Goal: Find contact information: Find contact information

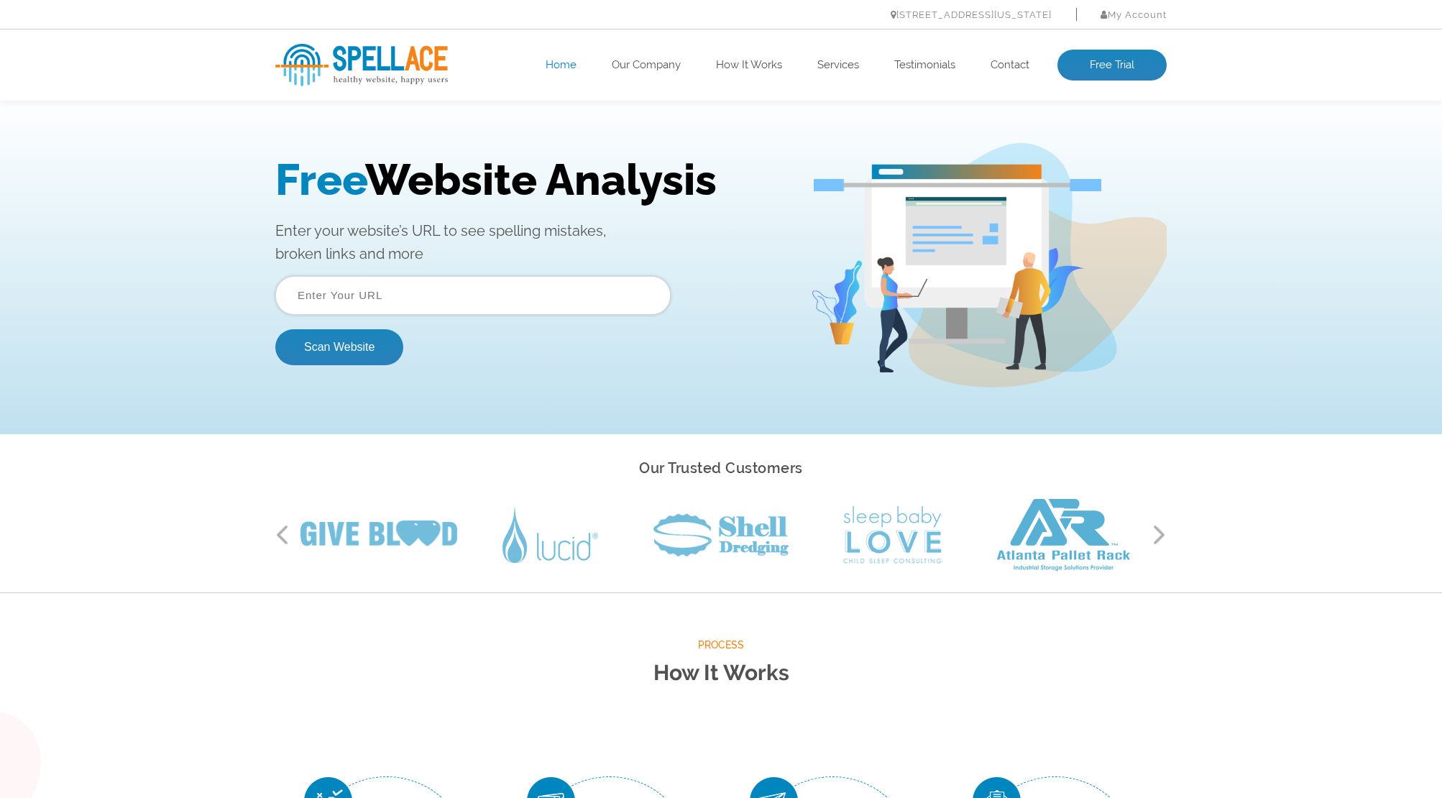
drag, startPoint x: 107, startPoint y: 96, endPoint x: 140, endPoint y: 178, distance: 88.3
click at [140, 178] on div "Free Website Analysis Enter your website’s URL to see spelling mistakes, broken…" at bounding box center [721, 265] width 1442 height 338
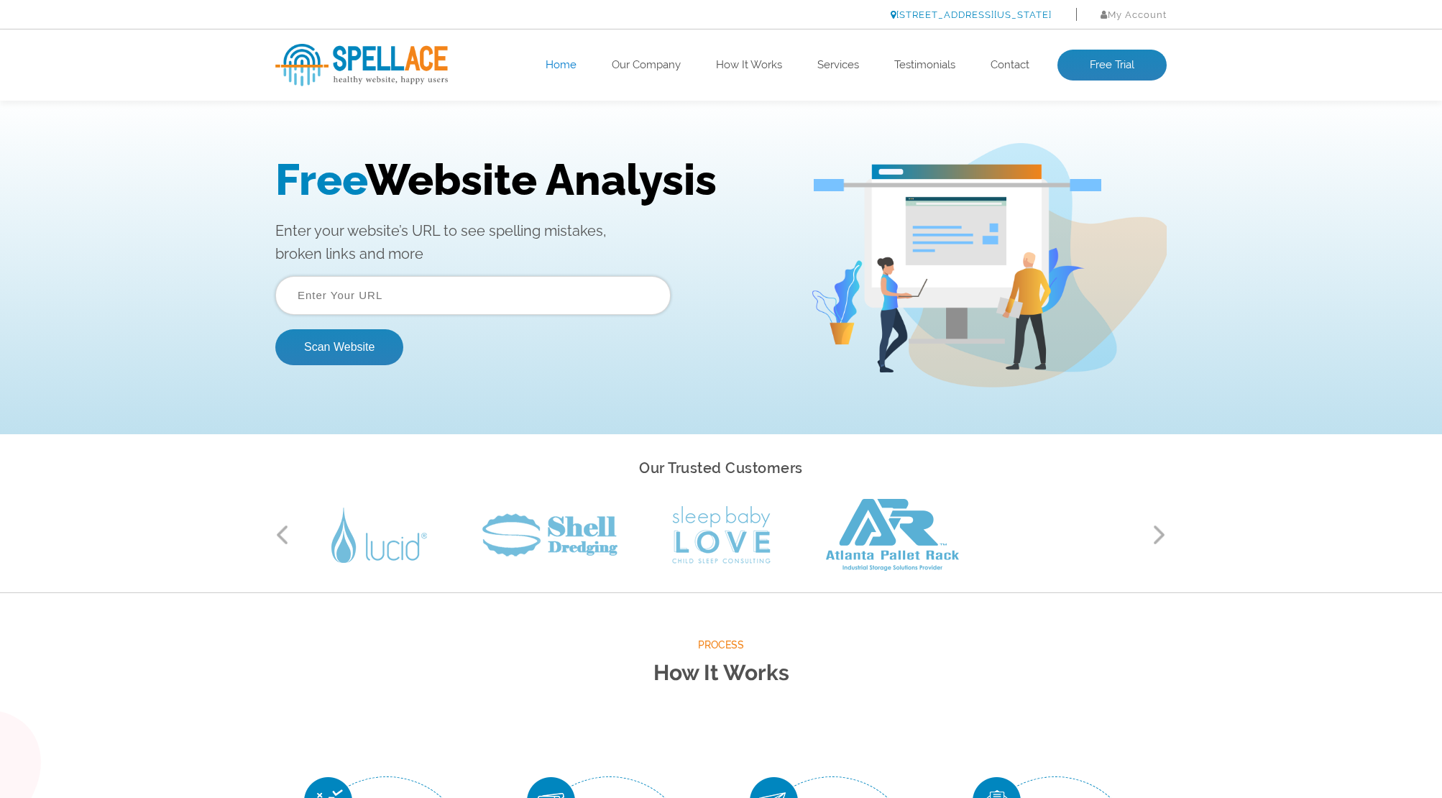
drag, startPoint x: 799, startPoint y: 19, endPoint x: 1047, endPoint y: 18, distance: 247.9
click at [1047, 18] on ul "444 E 10th St – Suite 101 New York, NY 10009 My Account Log In" at bounding box center [720, 14] width 891 height 20
copy link "[STREET_ADDRESS][US_STATE]"
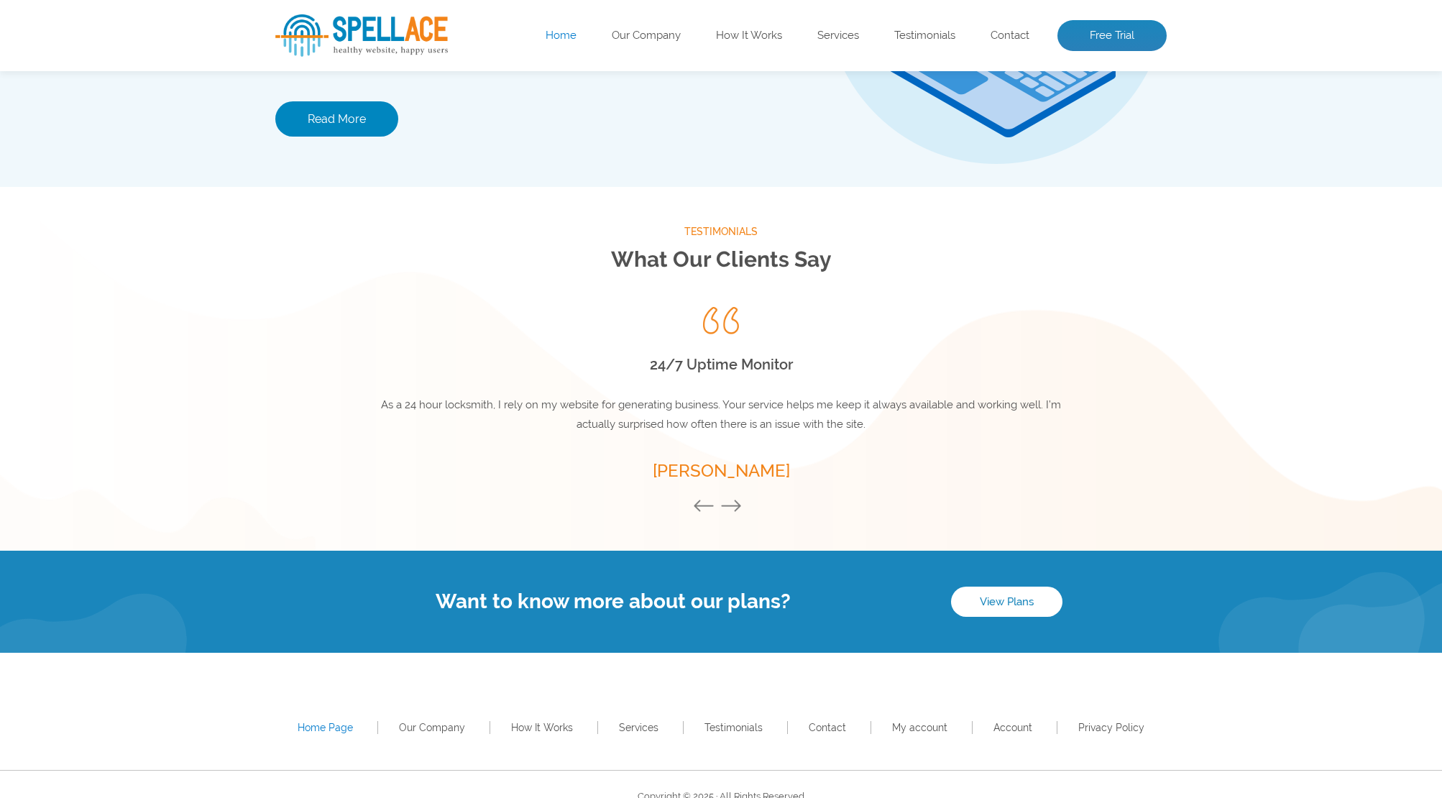
scroll to position [1792, 0]
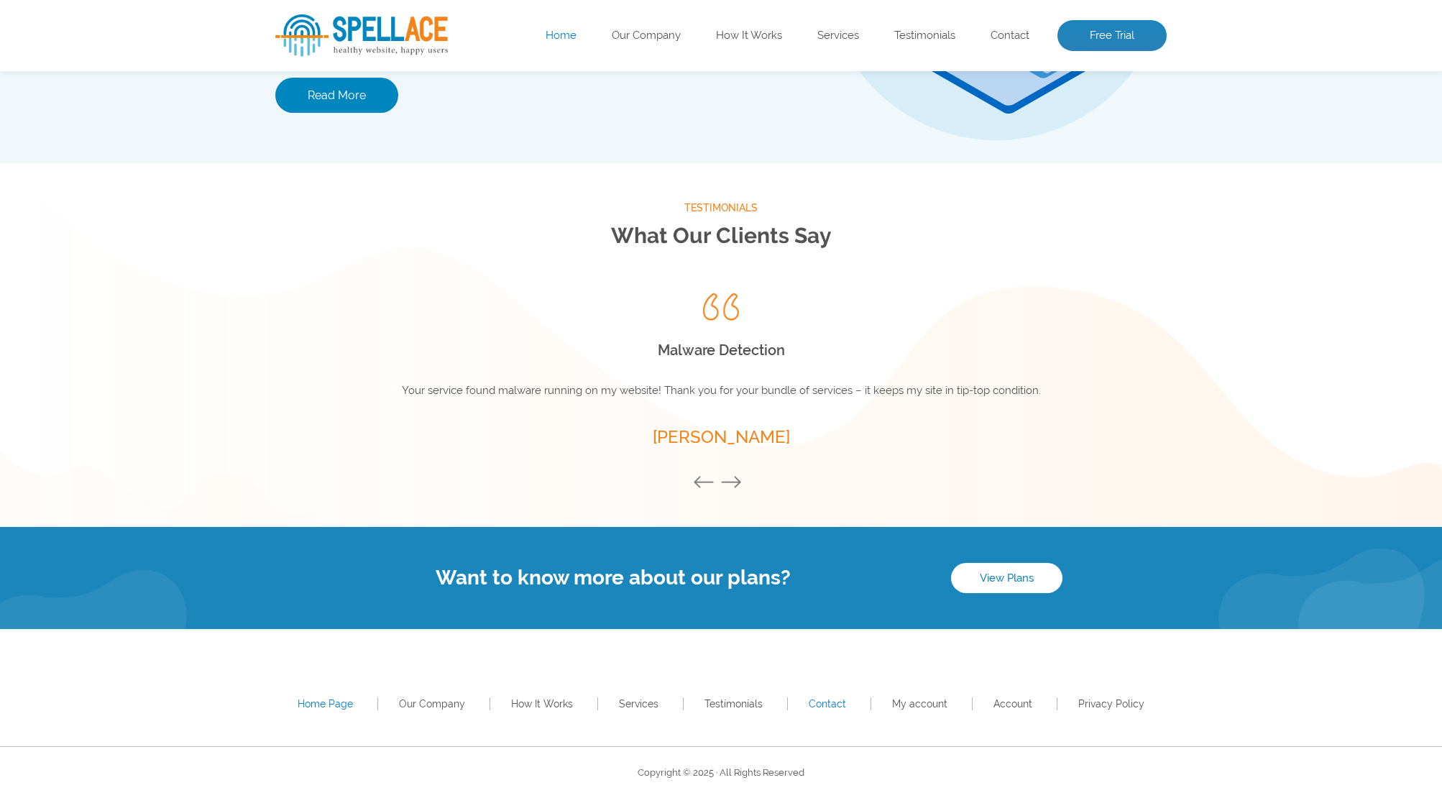
click at [828, 701] on link "Contact" at bounding box center [826, 703] width 37 height 11
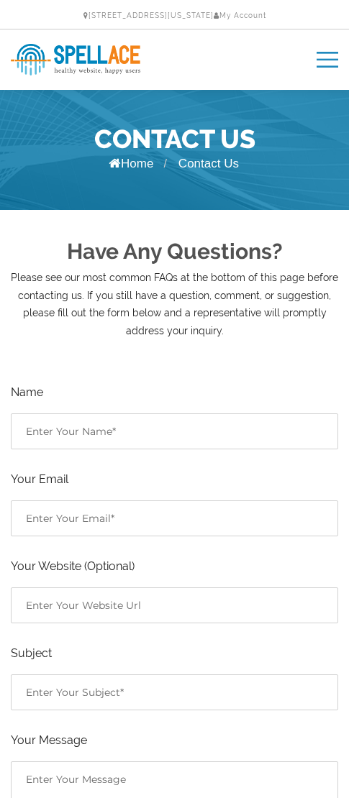
click at [326, 55] on img at bounding box center [327, 60] width 22 height 16
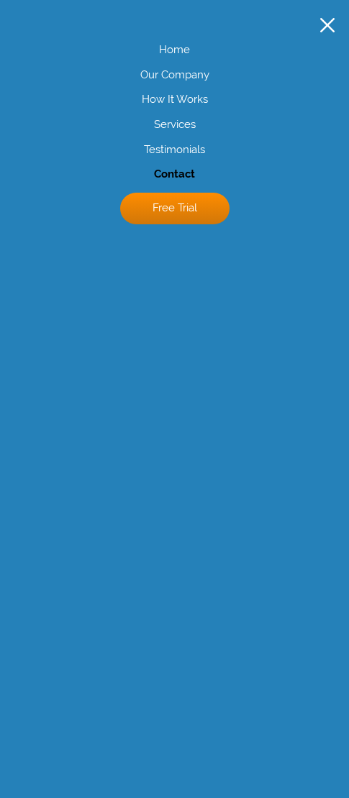
click at [332, 22] on img at bounding box center [327, 25] width 14 height 14
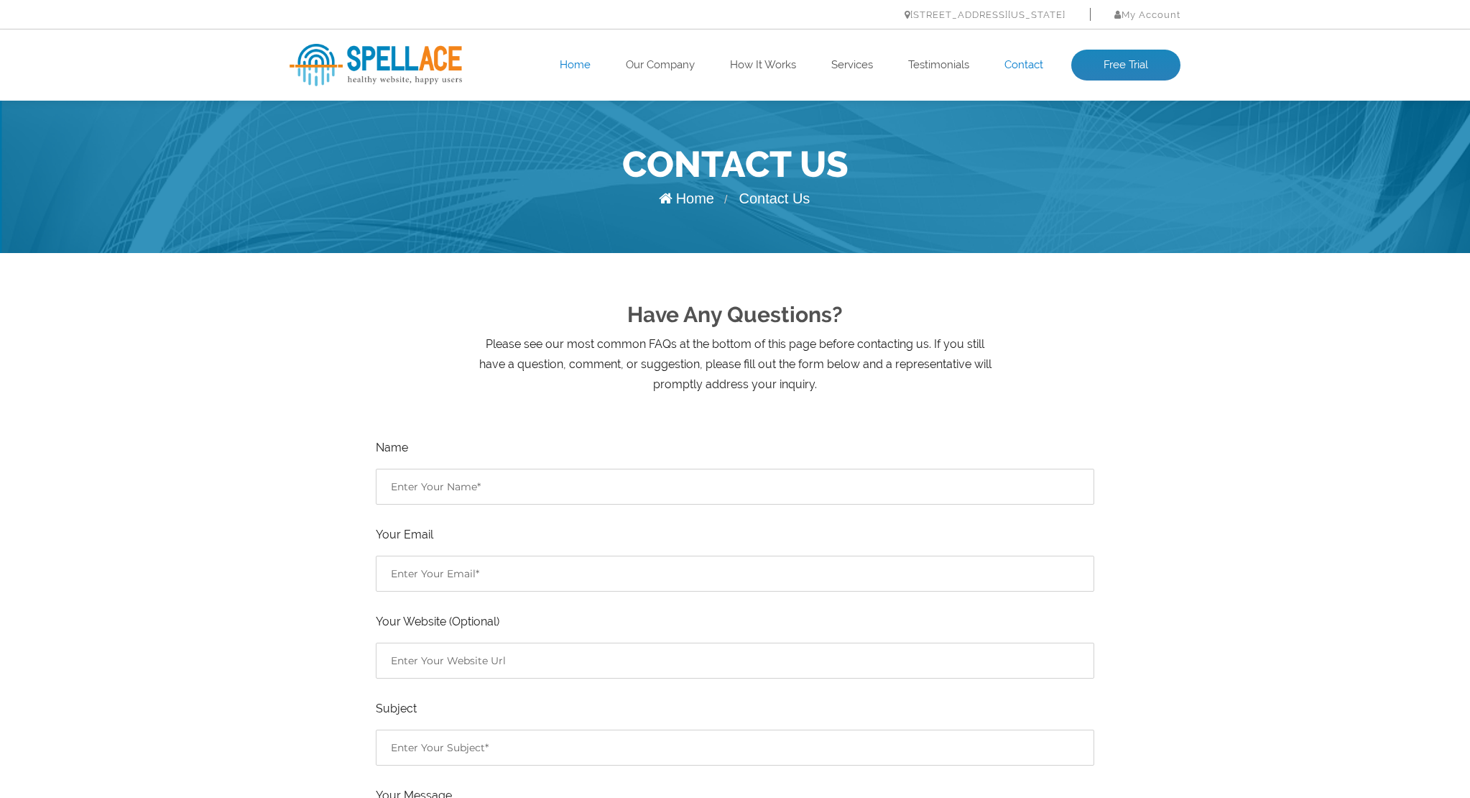
click at [569, 63] on link "Home" at bounding box center [575, 65] width 31 height 14
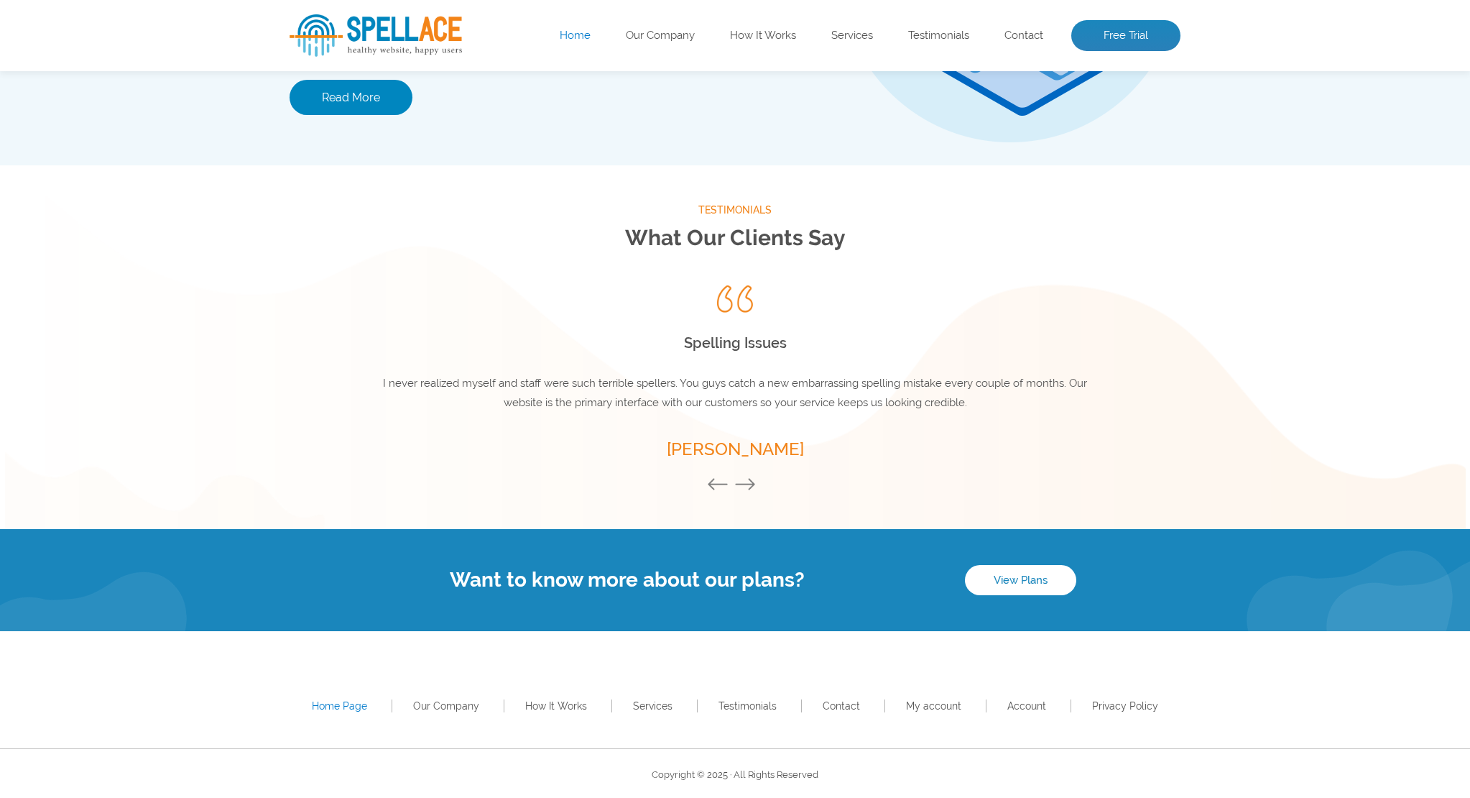
scroll to position [1792, 0]
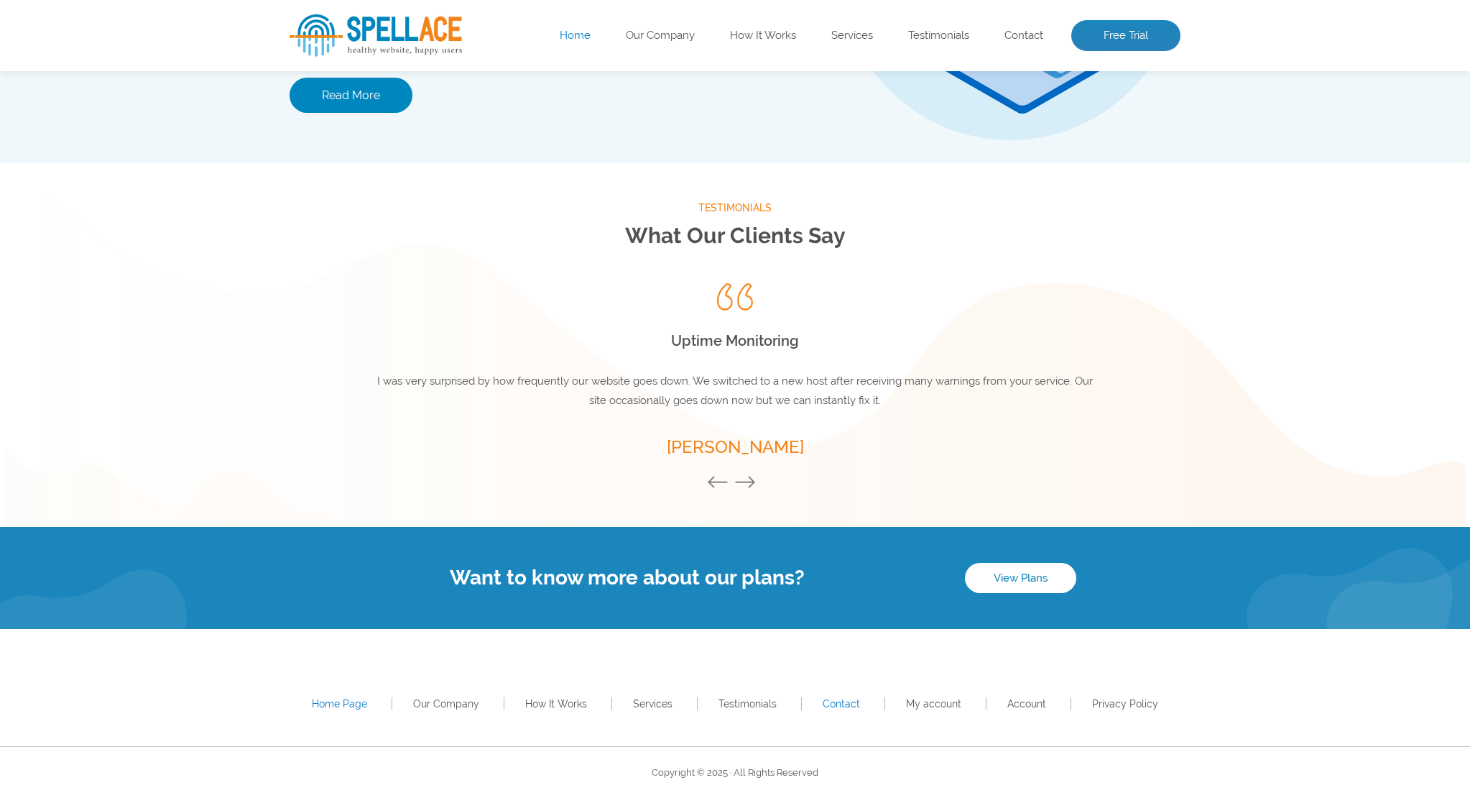
click at [843, 701] on link "Contact" at bounding box center [841, 703] width 37 height 11
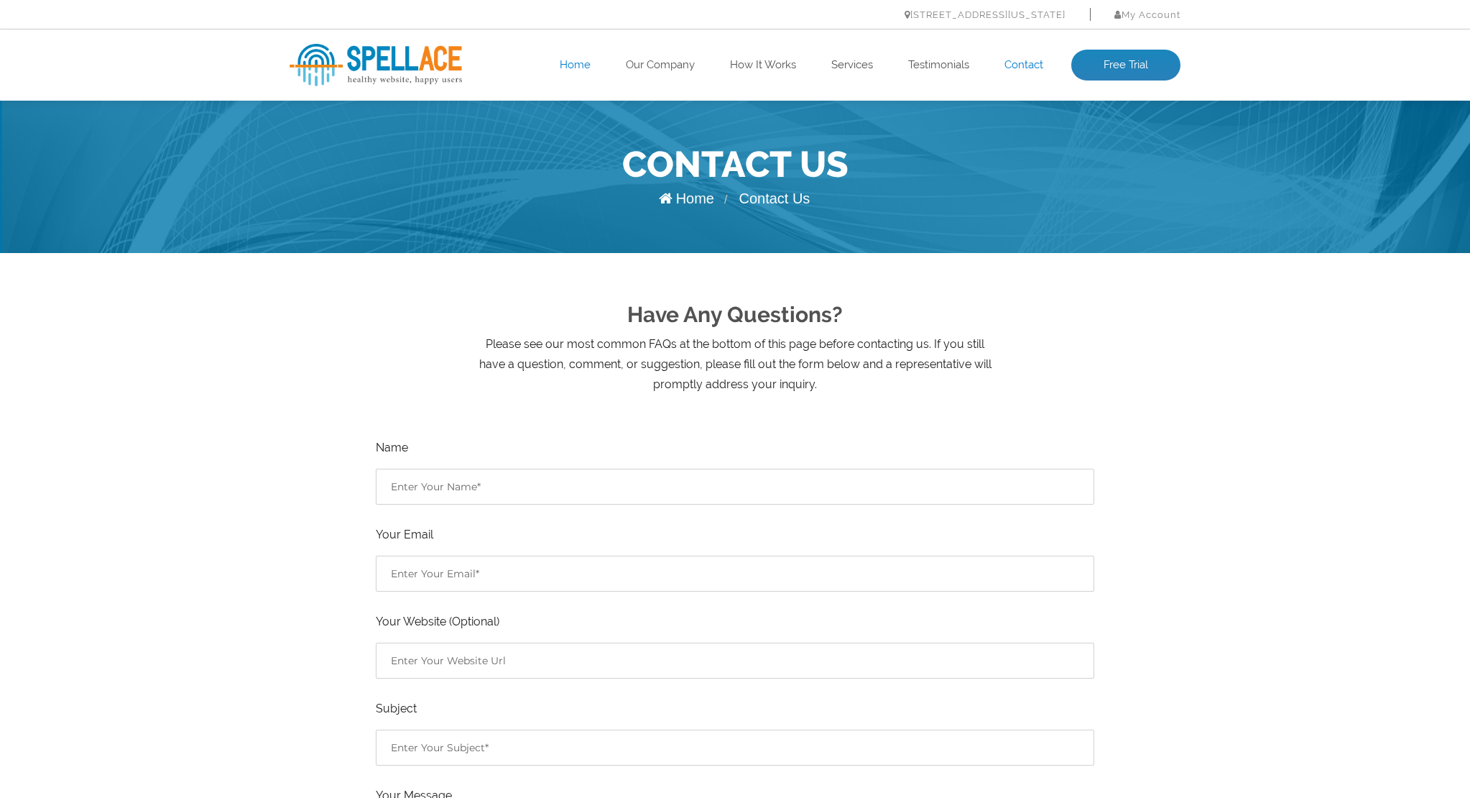
click at [575, 60] on link "Home" at bounding box center [575, 65] width 31 height 14
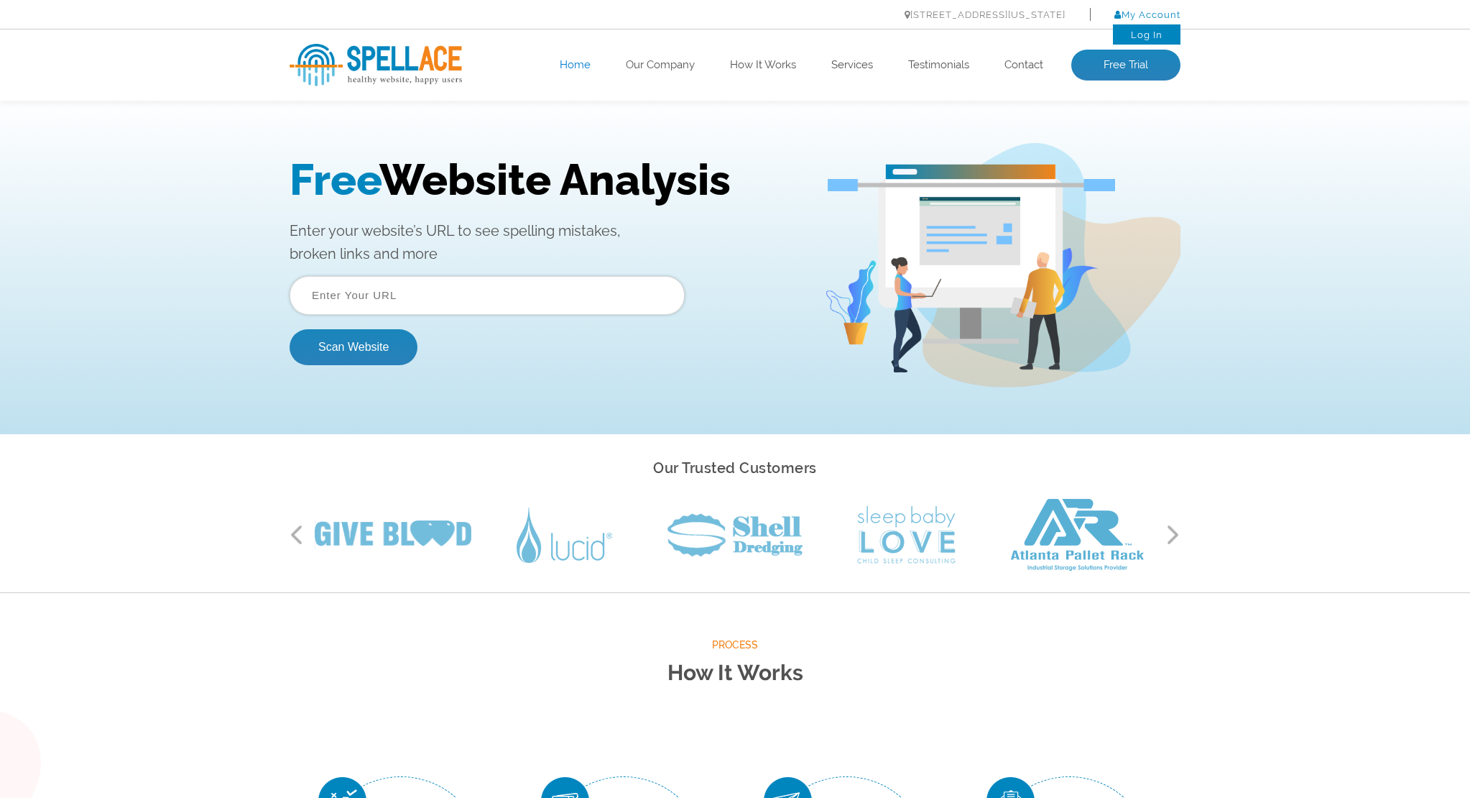
click at [1165, 10] on link "My Account" at bounding box center [1148, 14] width 66 height 11
